Goal: Transaction & Acquisition: Purchase product/service

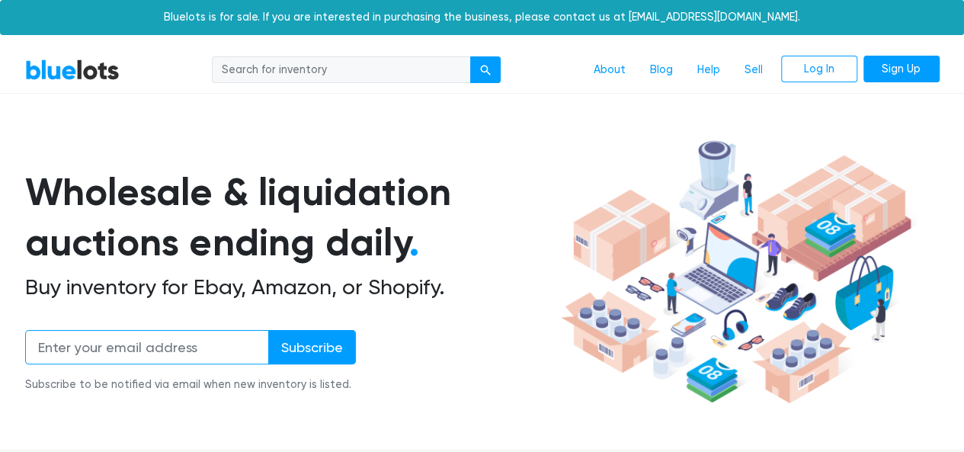
drag, startPoint x: 0, startPoint y: 0, endPoint x: 210, endPoint y: 341, distance: 400.3
click at [210, 341] on input "email" at bounding box center [147, 347] width 244 height 34
type input "[EMAIL_ADDRESS][DOMAIN_NAME]"
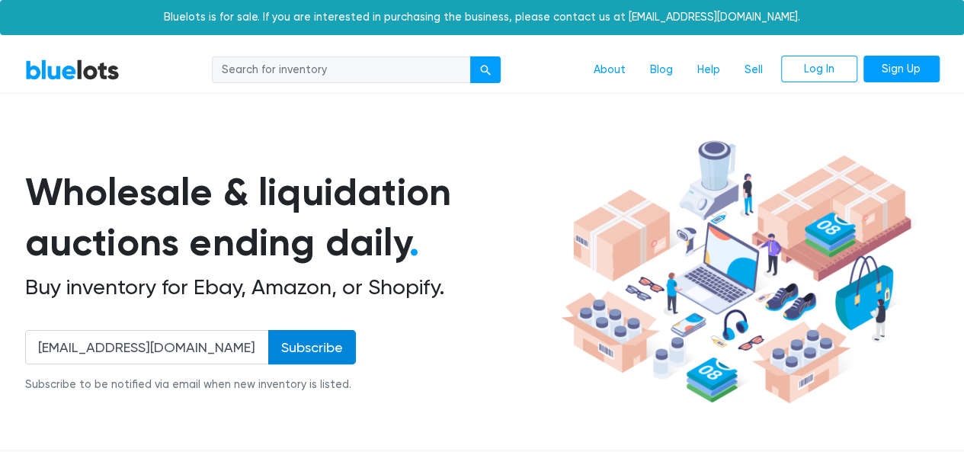
click at [292, 354] on input "Subscribe" at bounding box center [312, 347] width 88 height 34
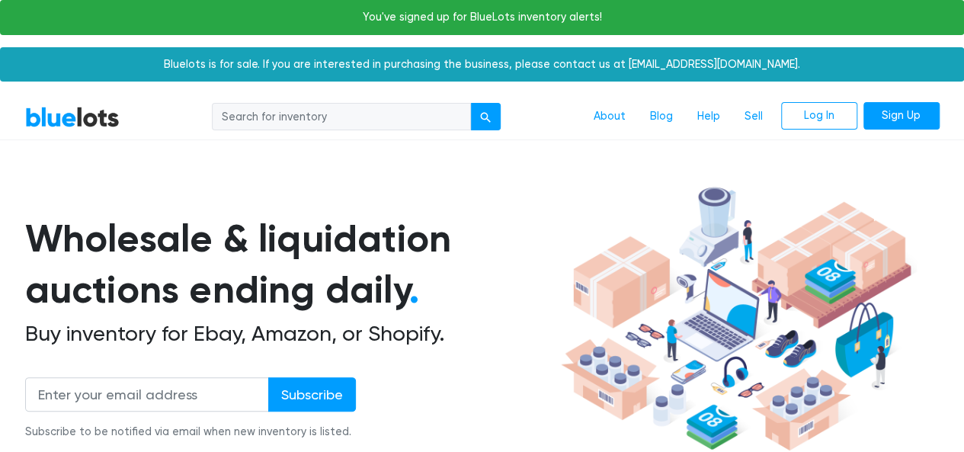
click at [363, 116] on input "search" at bounding box center [341, 116] width 259 height 27
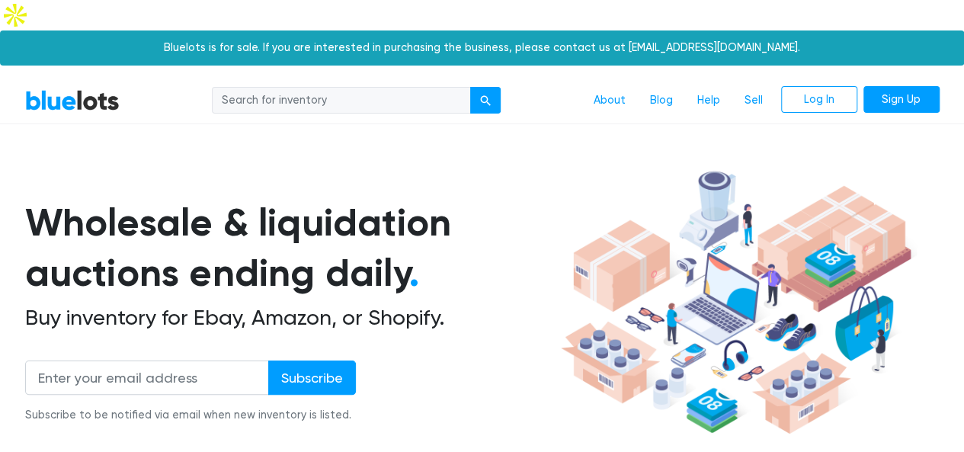
click at [506, 164] on div "Wholesale & liquidation auctions ending daily . Buy inventory for Ebay, Amazon,…" at bounding box center [482, 302] width 914 height 277
click at [881, 86] on link "Sign Up" at bounding box center [901, 99] width 76 height 27
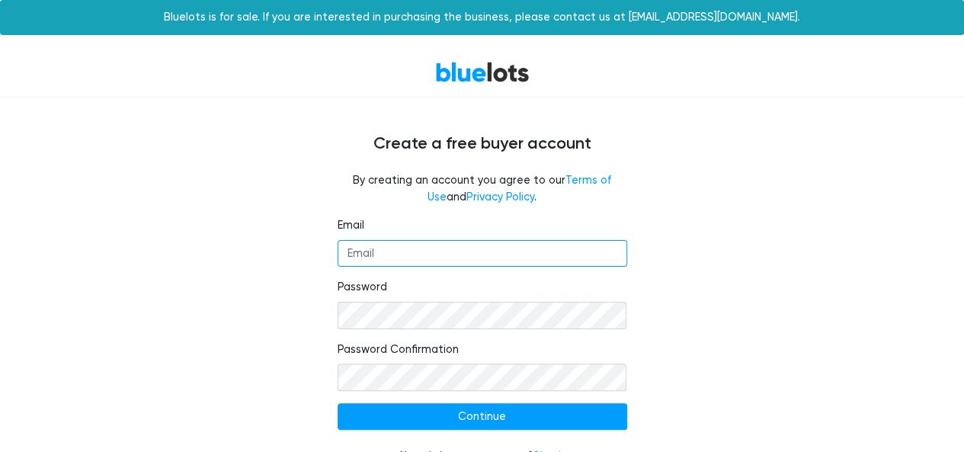
click at [412, 255] on input "Email" at bounding box center [483, 253] width 290 height 27
type input "solvitamak@gmail.com"
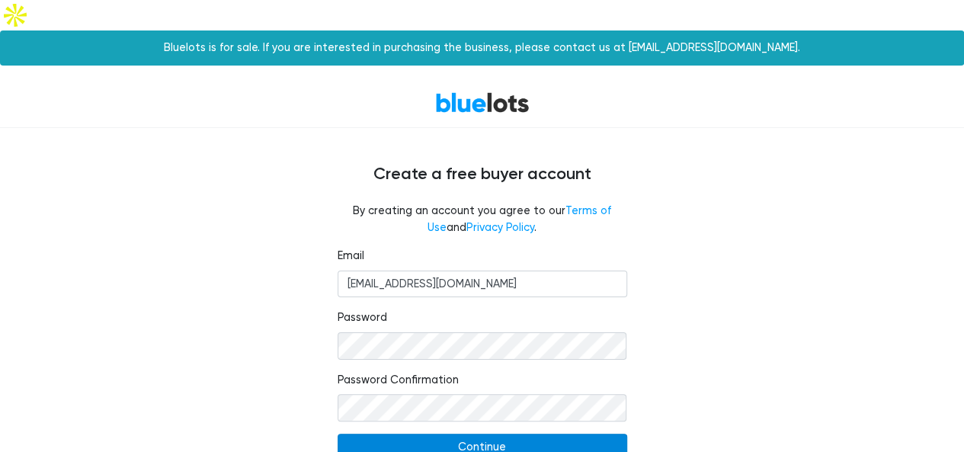
click at [438, 434] on input "Continue" at bounding box center [483, 447] width 290 height 27
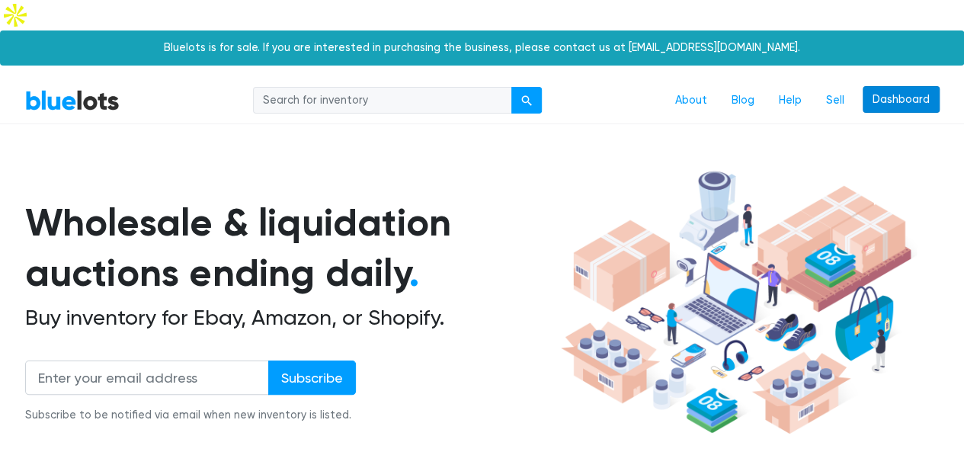
click at [898, 86] on link "Dashboard" at bounding box center [901, 99] width 77 height 27
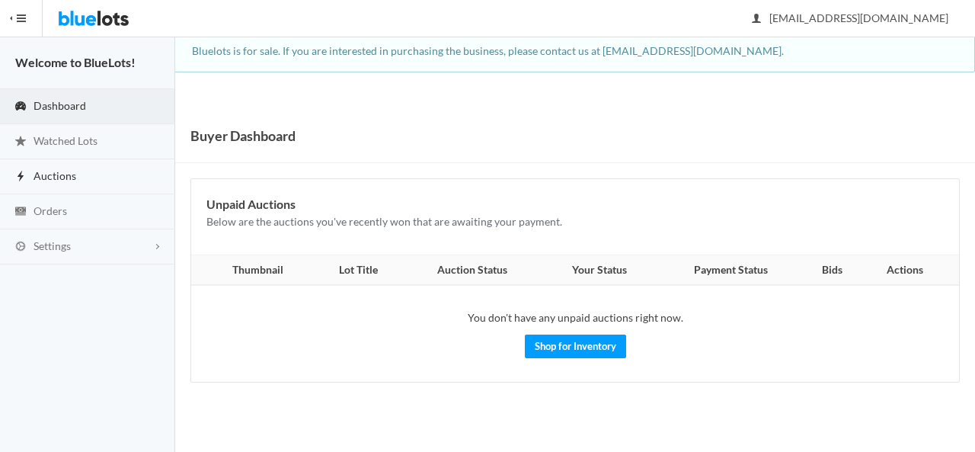
click at [55, 169] on span "Auctions" at bounding box center [55, 175] width 43 height 13
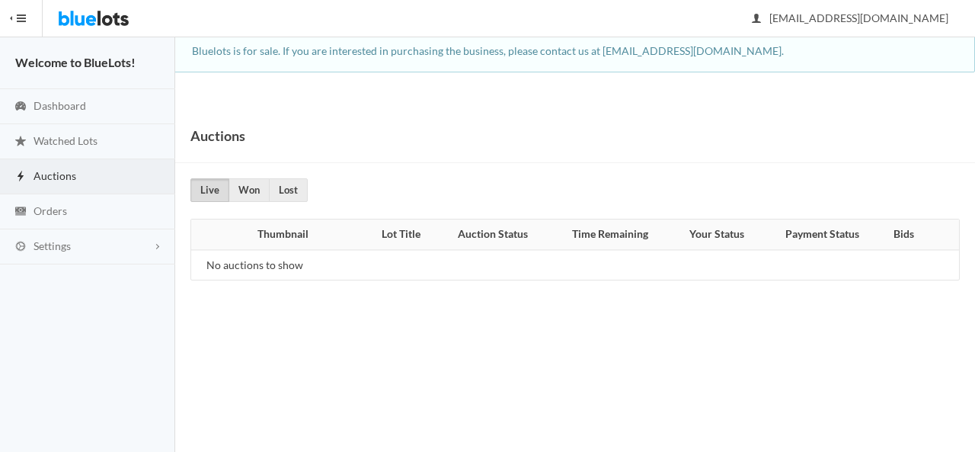
click at [14, 21] on button "HIDE MENU" at bounding box center [21, 18] width 43 height 37
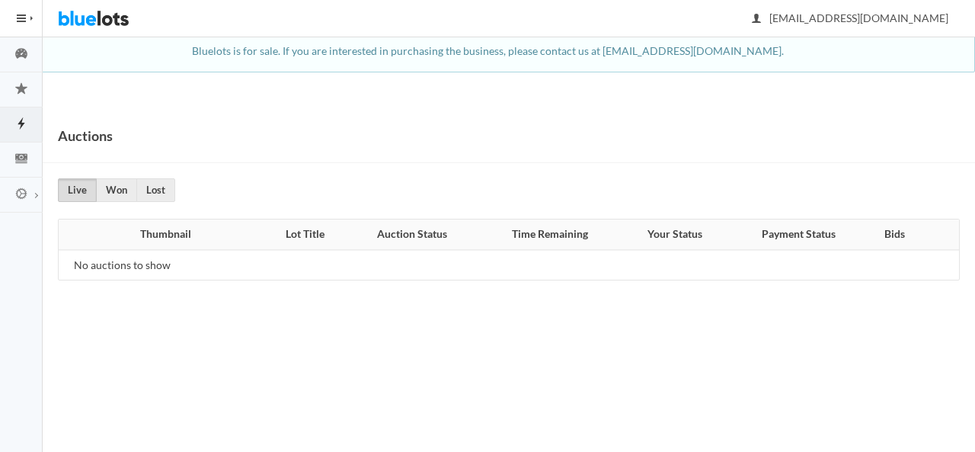
click at [85, 13] on img at bounding box center [94, 18] width 72 height 37
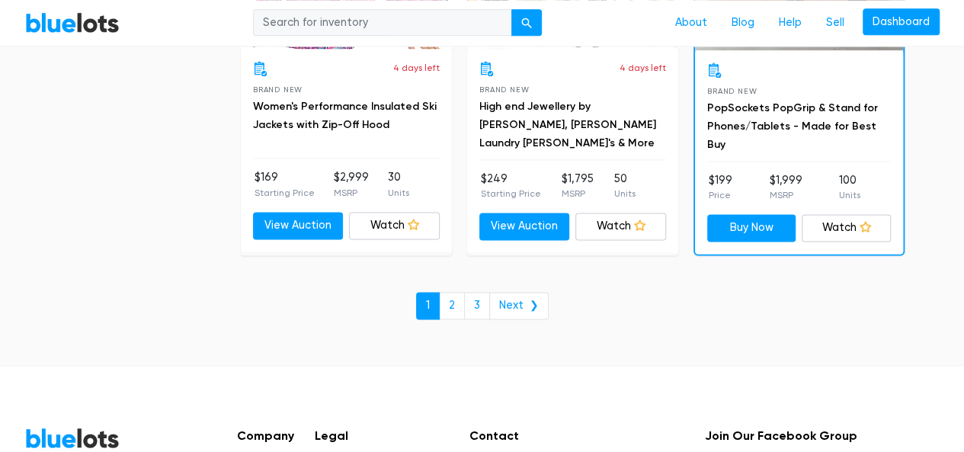
scroll to position [6717, 0]
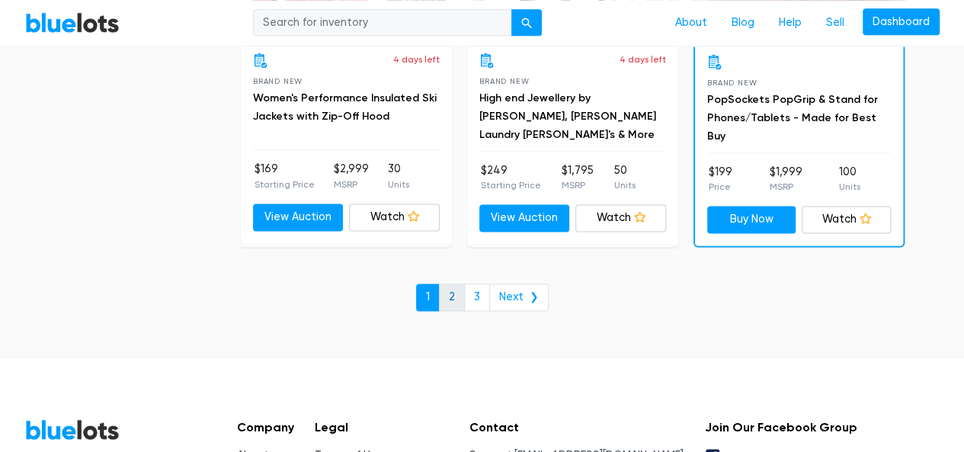
click at [441, 283] on link "2" at bounding box center [452, 296] width 26 height 27
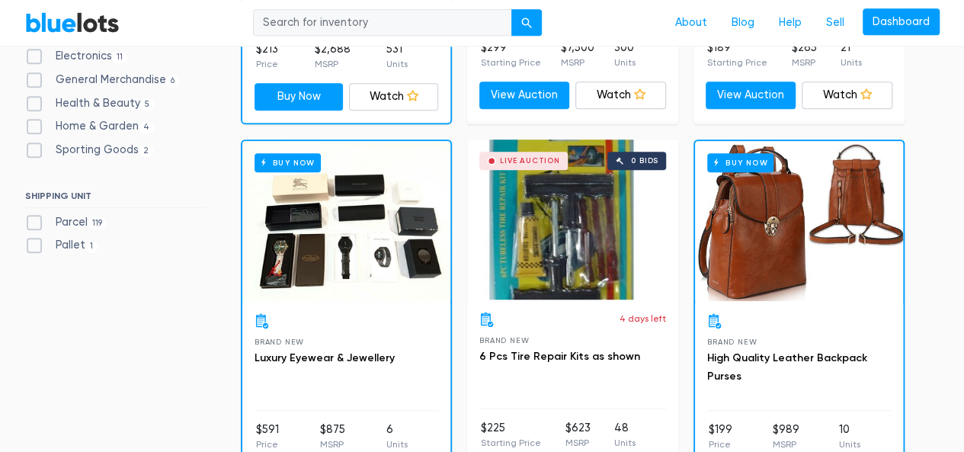
scroll to position [790, 0]
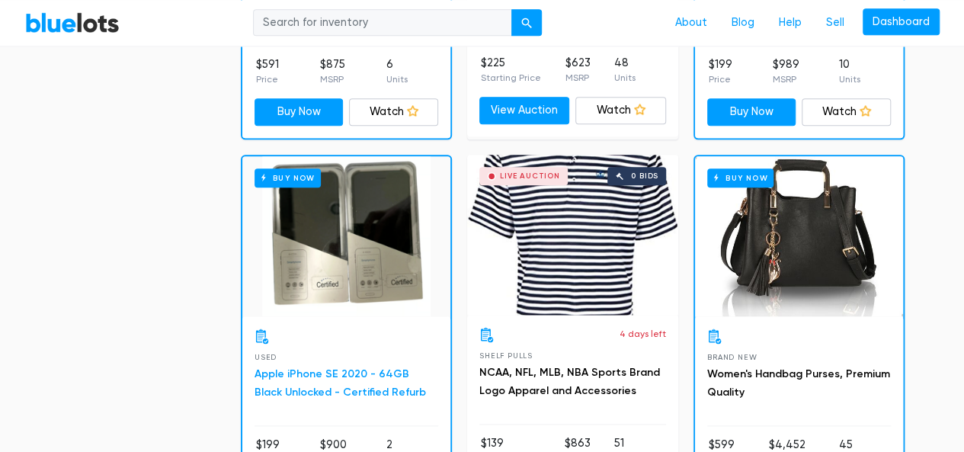
click at [365, 367] on link "Apple iPhone SE 2020 - 64GB Black Unlocked - Certified Refurb" at bounding box center [339, 382] width 171 height 31
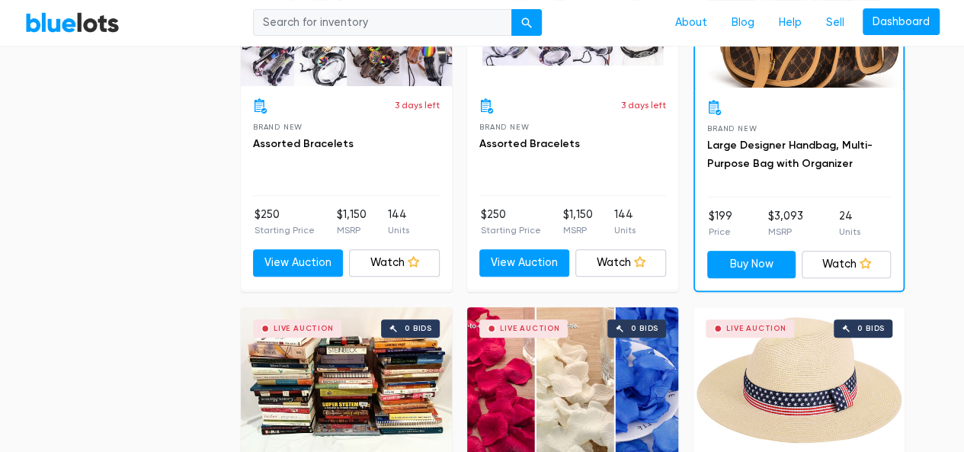
scroll to position [6323, 0]
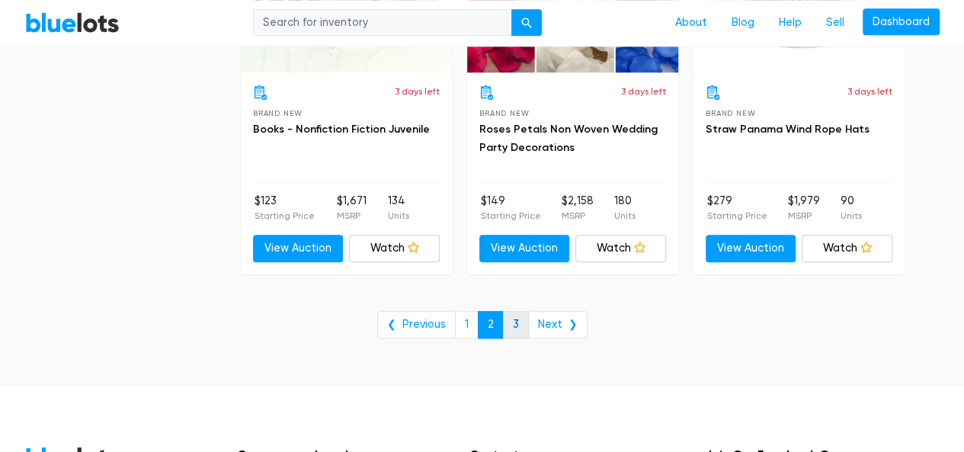
click at [504, 311] on link "3" at bounding box center [516, 324] width 26 height 27
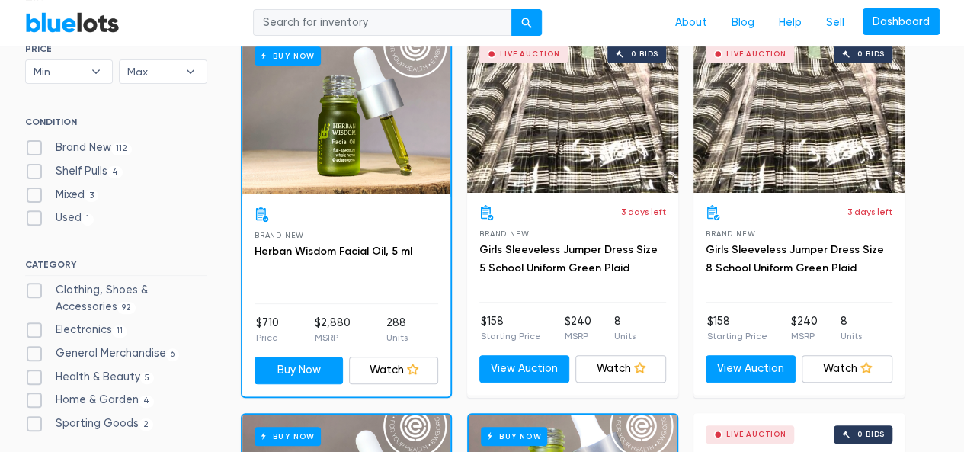
scroll to position [146, 0]
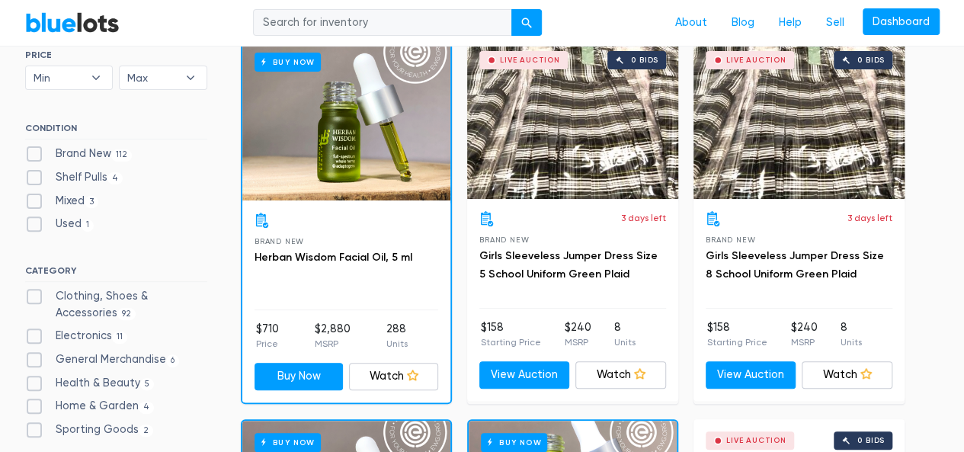
click at [104, 288] on label "Clothing, Shoes & Accessories 92" at bounding box center [116, 304] width 182 height 33
click at [35, 288] on Accessories"] "Clothing, Shoes & Accessories 92" at bounding box center [30, 293] width 10 height 10
checkbox Accessories"] "true"
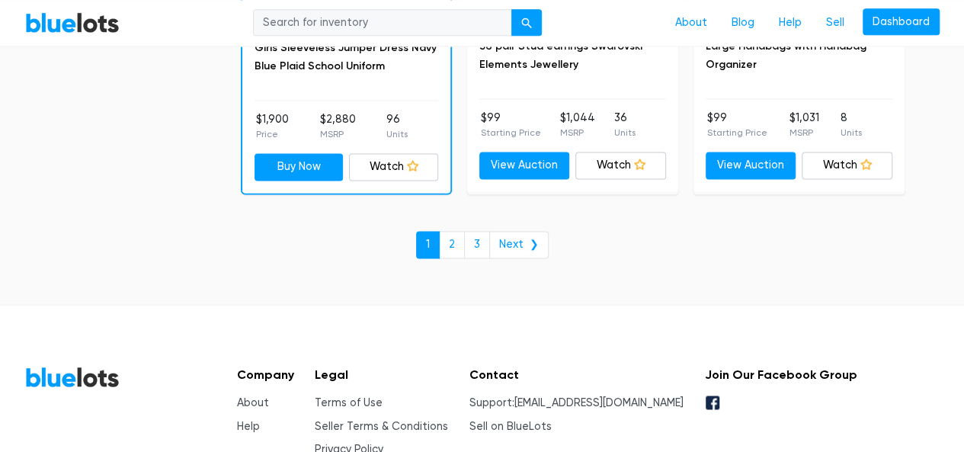
scroll to position [6823, 0]
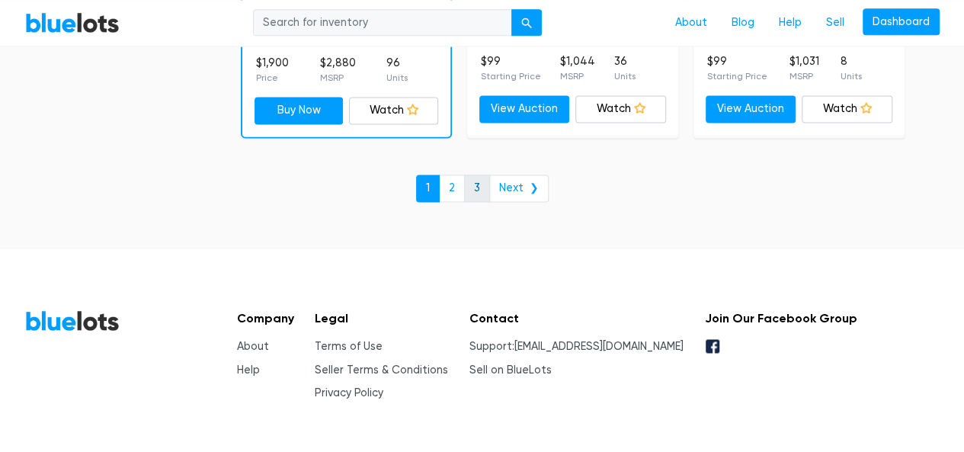
click at [479, 174] on link "3" at bounding box center [477, 187] width 26 height 27
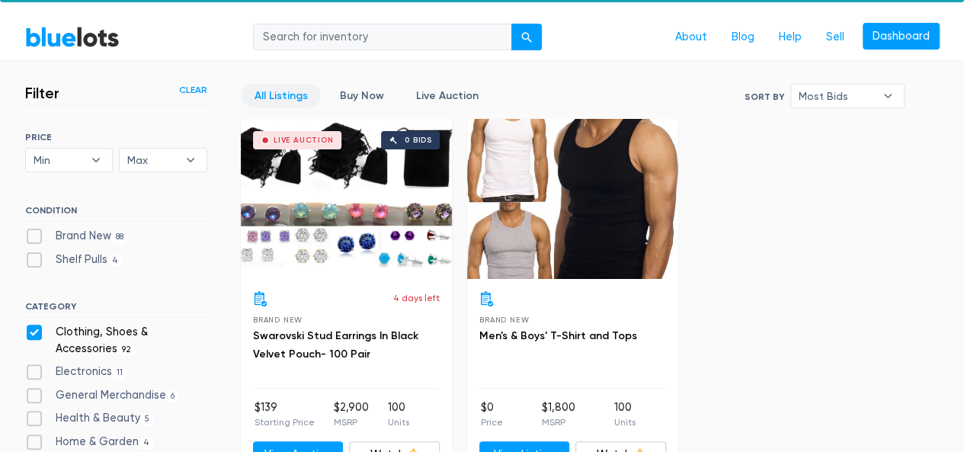
scroll to position [12, 0]
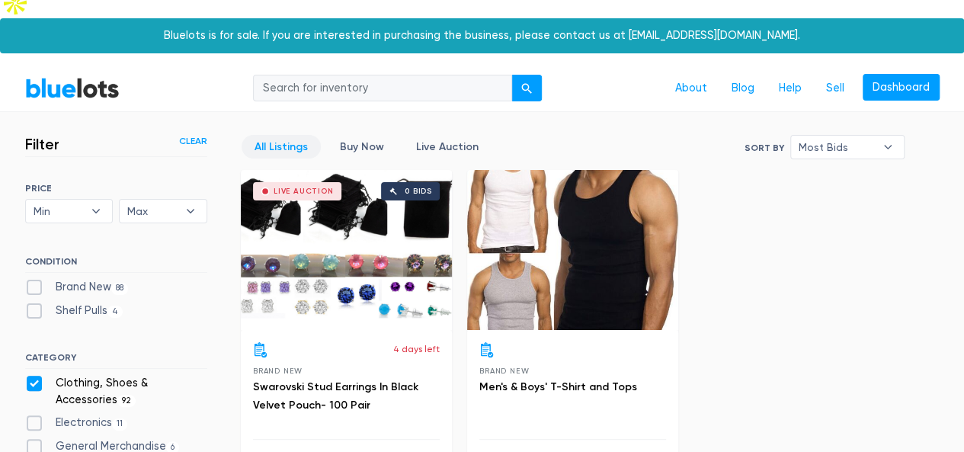
click at [372, 75] on input "search" at bounding box center [382, 88] width 259 height 27
click at [274, 75] on input "ipone" at bounding box center [382, 88] width 259 height 27
type input "iphone"
click at [530, 75] on button "submit" at bounding box center [526, 88] width 30 height 27
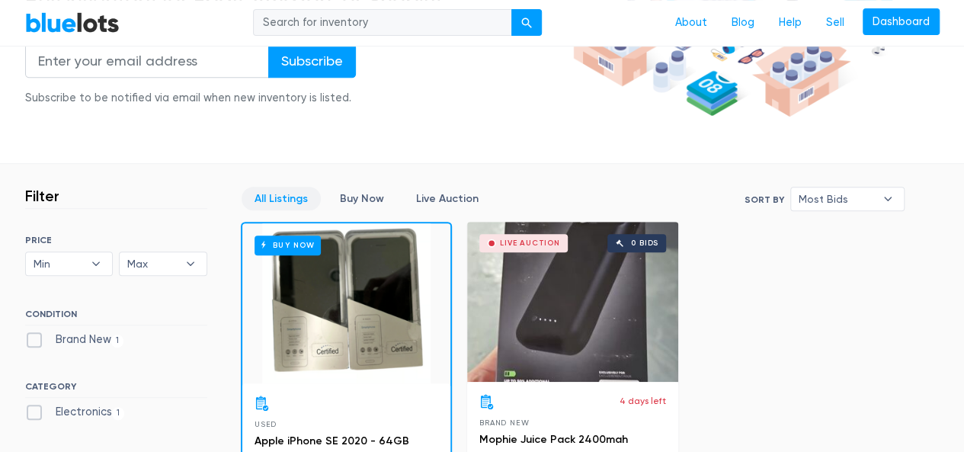
scroll to position [315, 0]
